Goal: Task Accomplishment & Management: Use online tool/utility

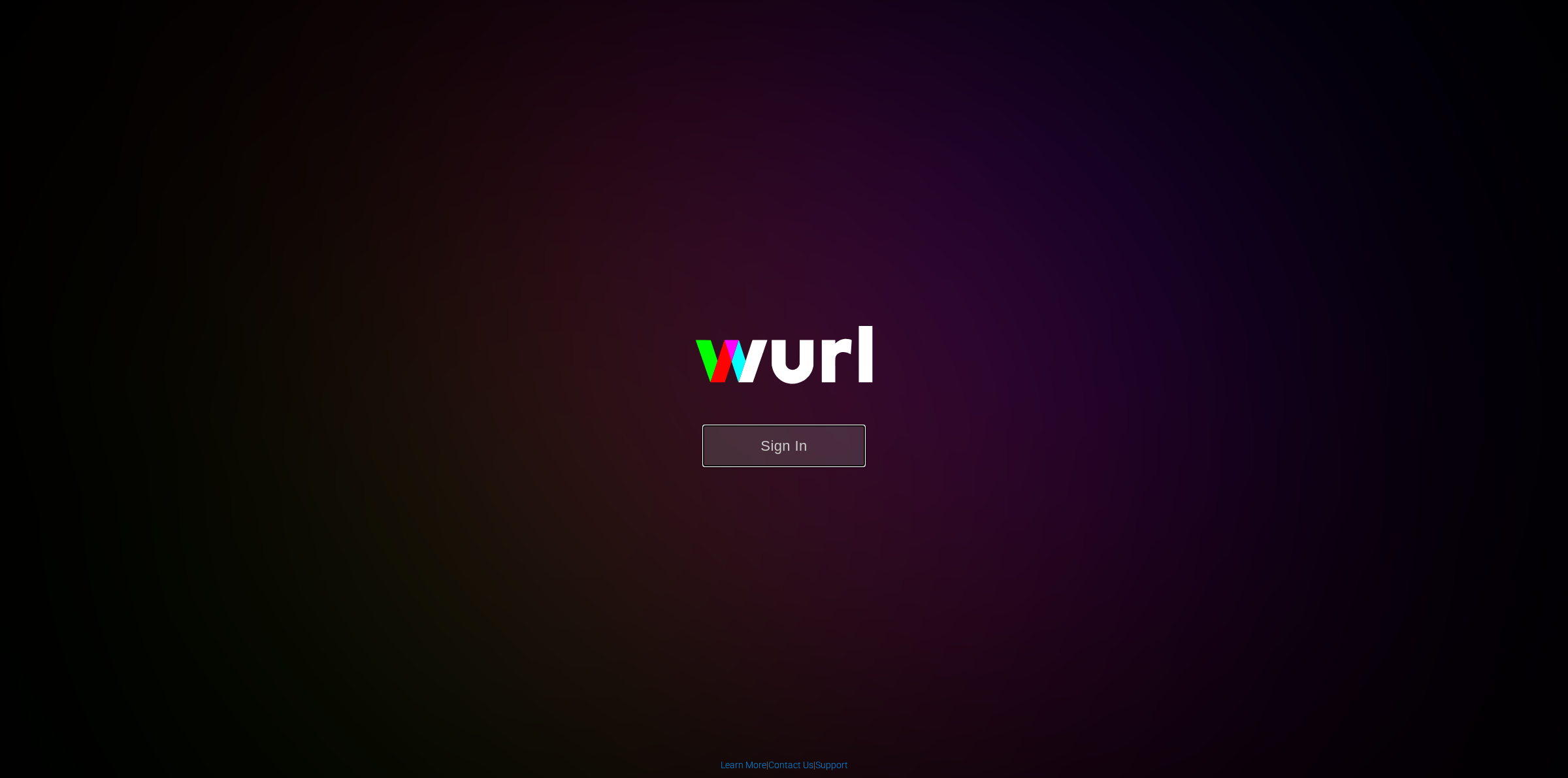
click at [768, 453] on button "Sign In" at bounding box center [784, 446] width 163 height 43
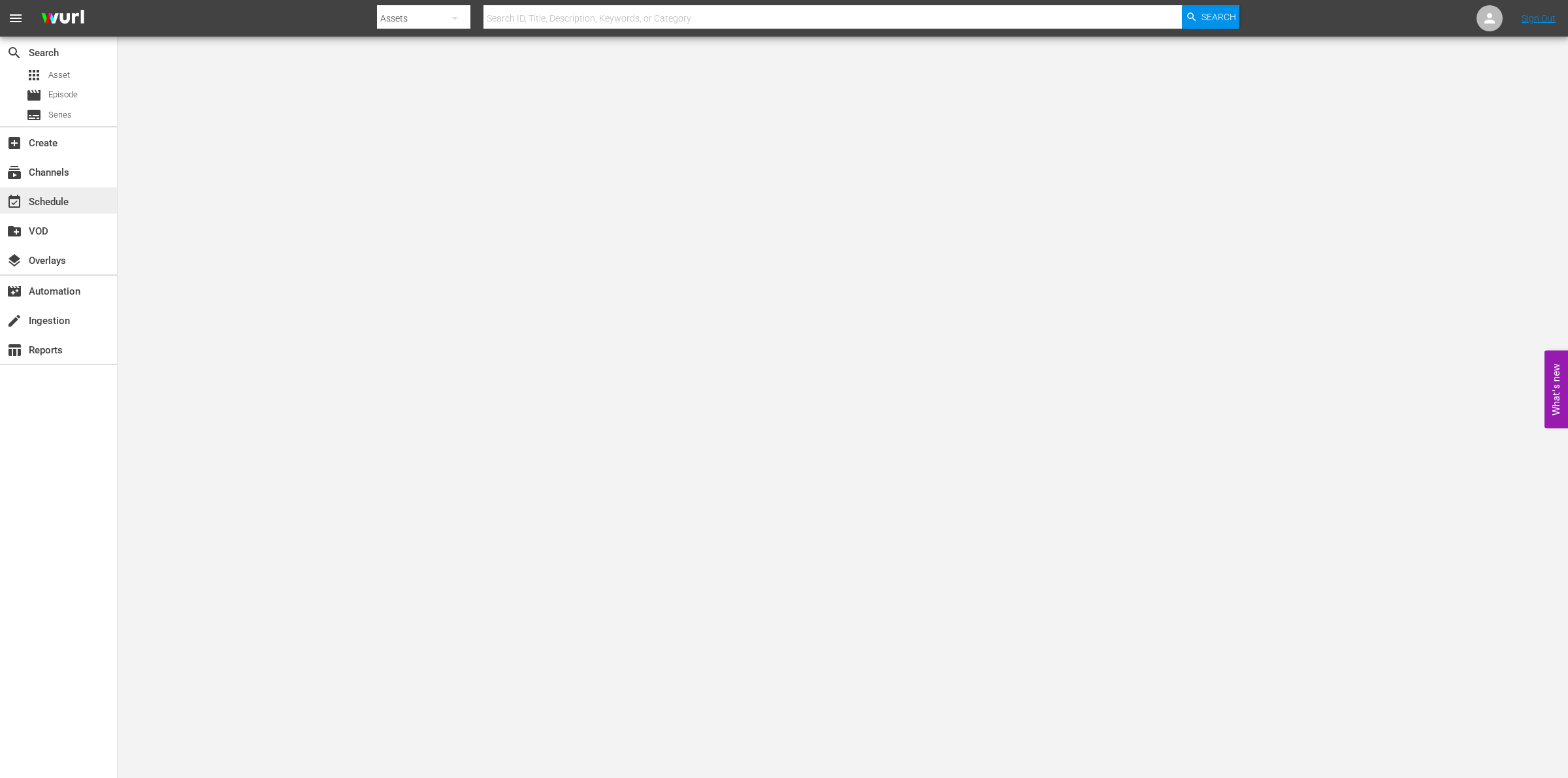
click at [104, 210] on div "event_available Schedule" at bounding box center [58, 201] width 117 height 26
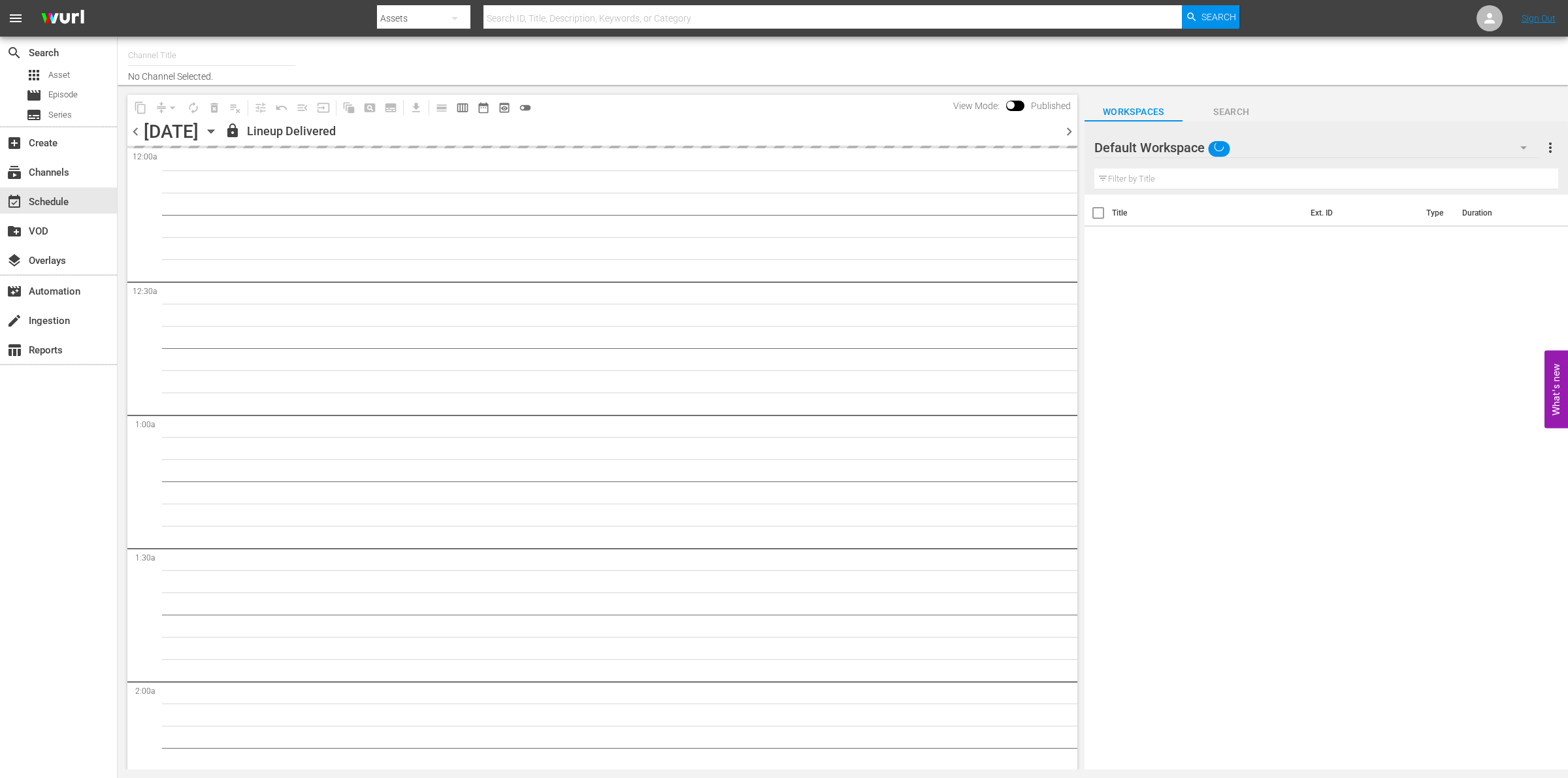
type input "So Real (1869)"
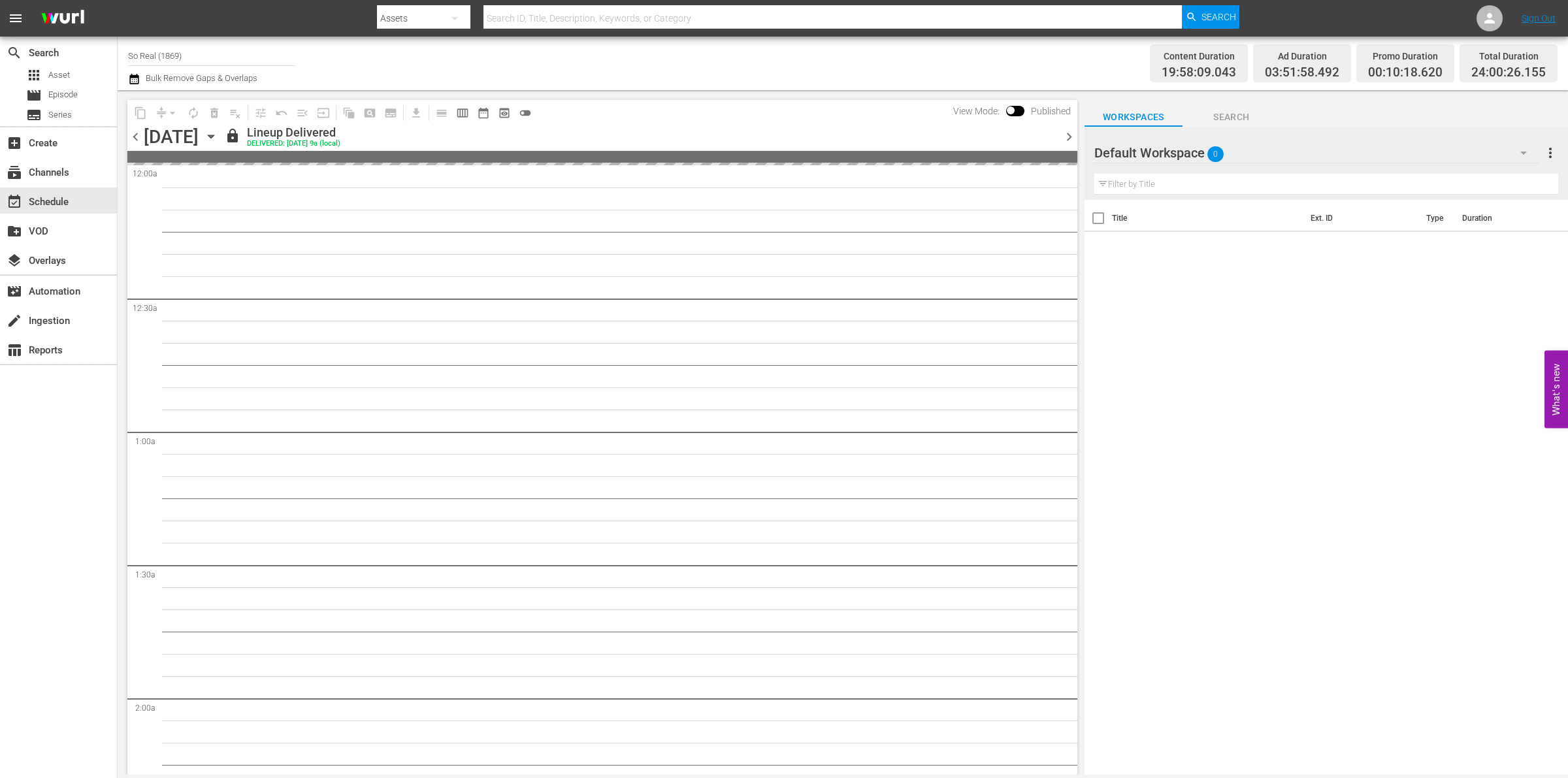
click at [462, 112] on span "calendar_view_week_outlined" at bounding box center [462, 113] width 13 height 13
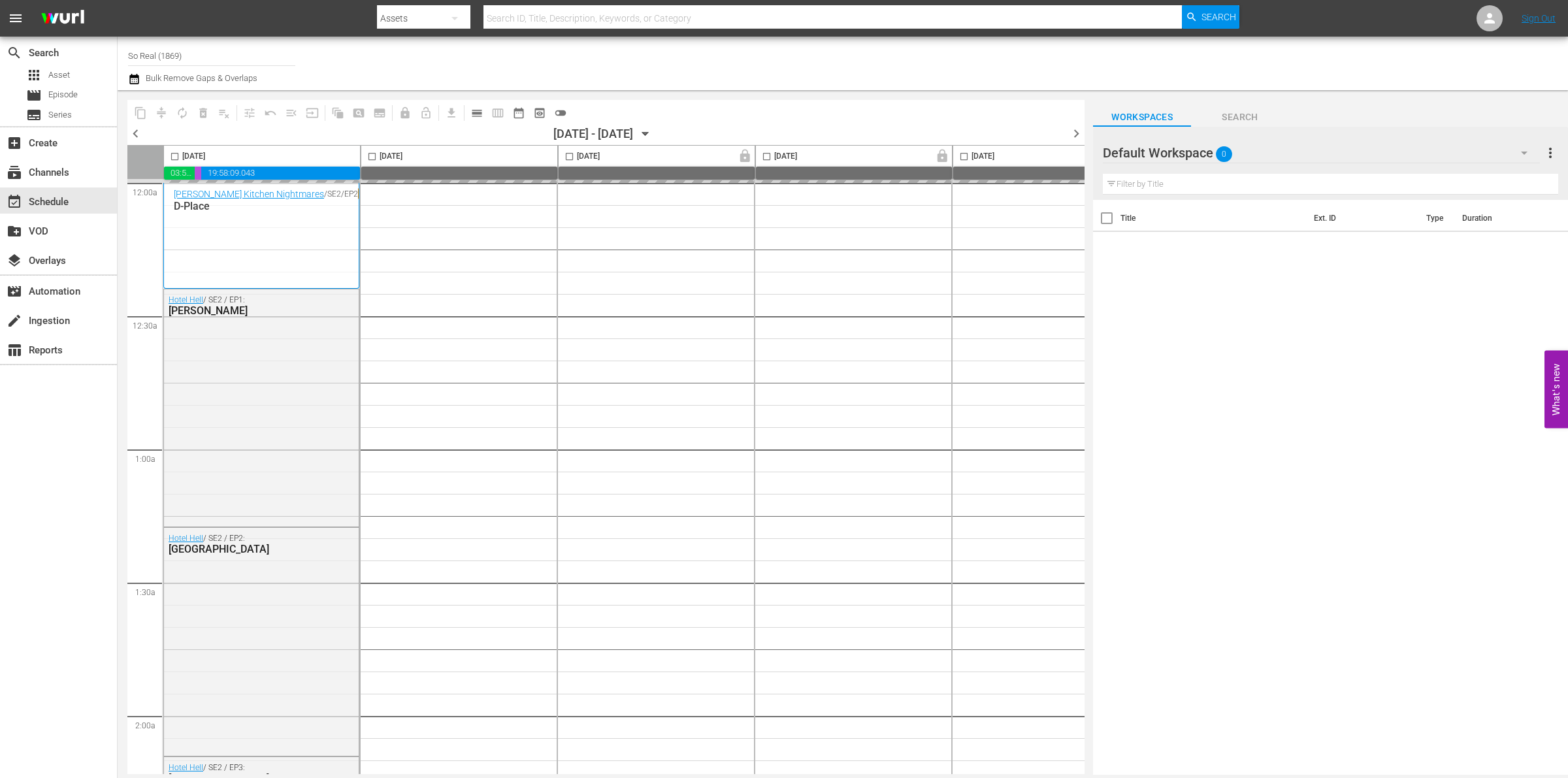
click at [653, 129] on icon "button" at bounding box center [645, 134] width 15 height 15
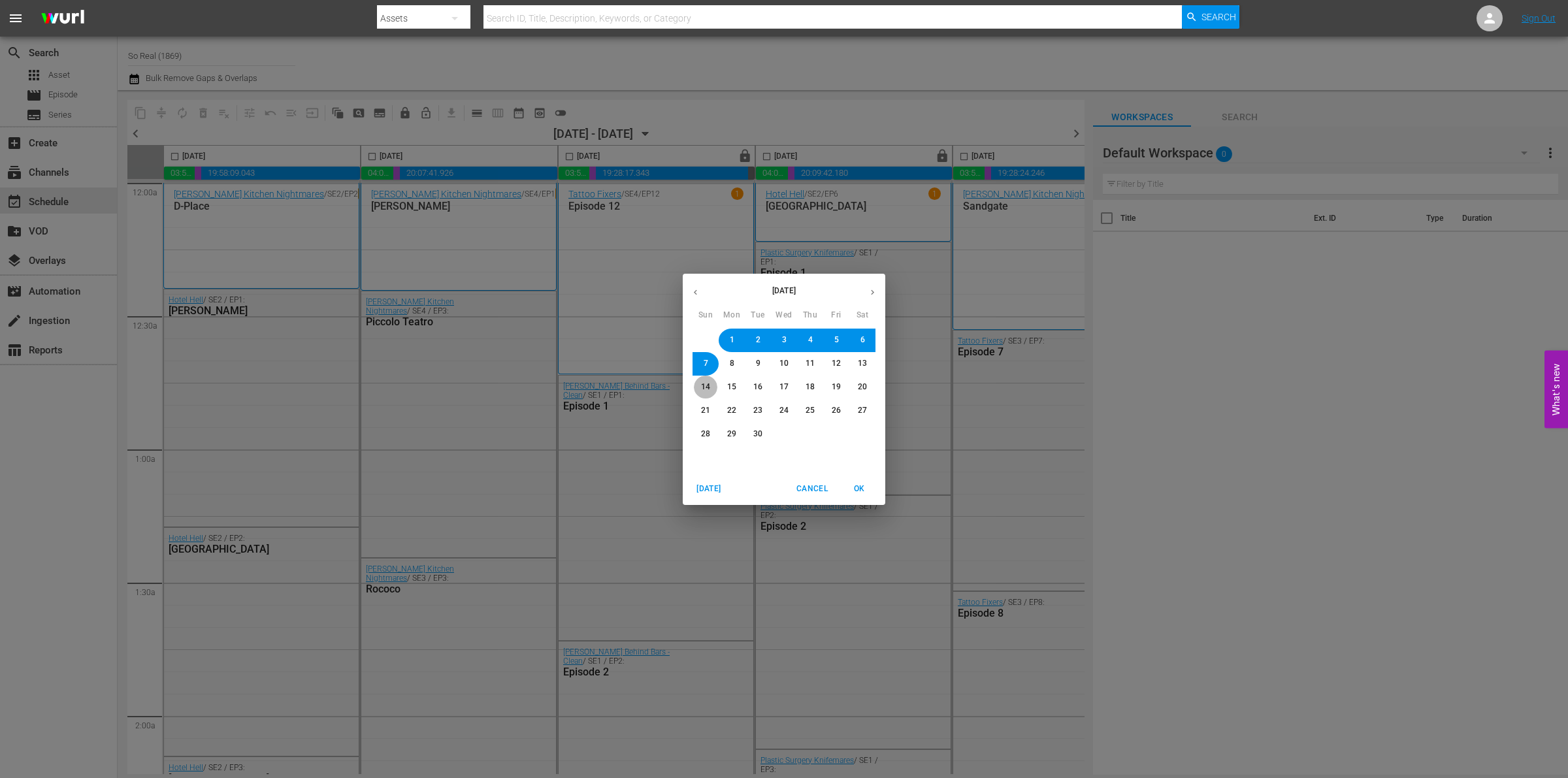
click at [709, 386] on span "14" at bounding box center [706, 386] width 9 height 11
click at [870, 491] on span "OK" at bounding box center [859, 489] width 32 height 14
